Goal: Task Accomplishment & Management: Manage account settings

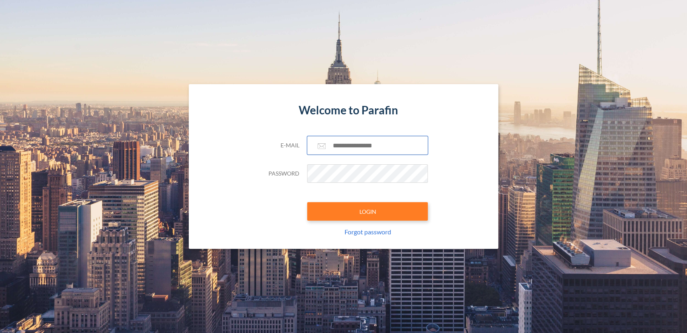
click at [351, 144] on input "text" at bounding box center [367, 145] width 121 height 19
